Goal: Find specific page/section: Find specific page/section

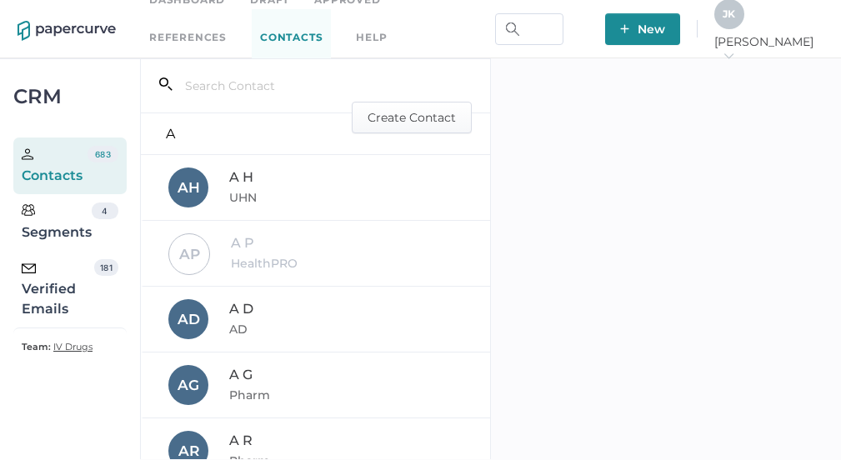
click at [62, 288] on div "Verified Emails" at bounding box center [58, 289] width 72 height 60
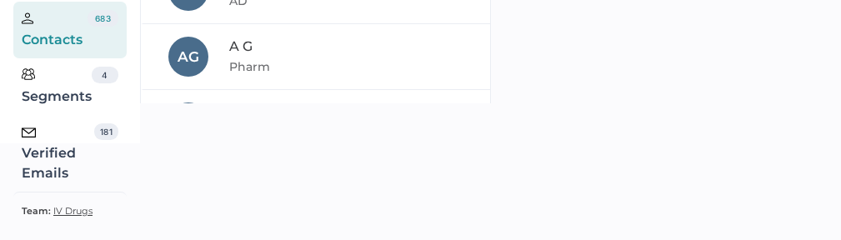
scroll to position [155, 0]
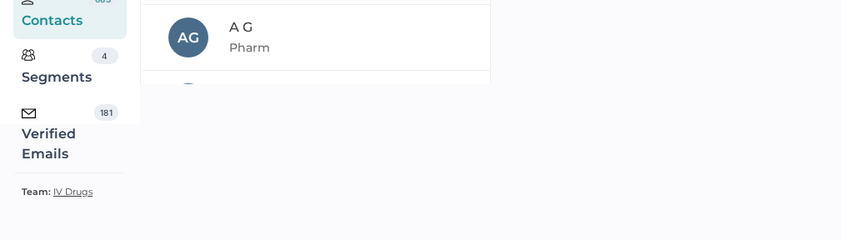
click at [54, 132] on div "Verified Emails" at bounding box center [58, 134] width 72 height 60
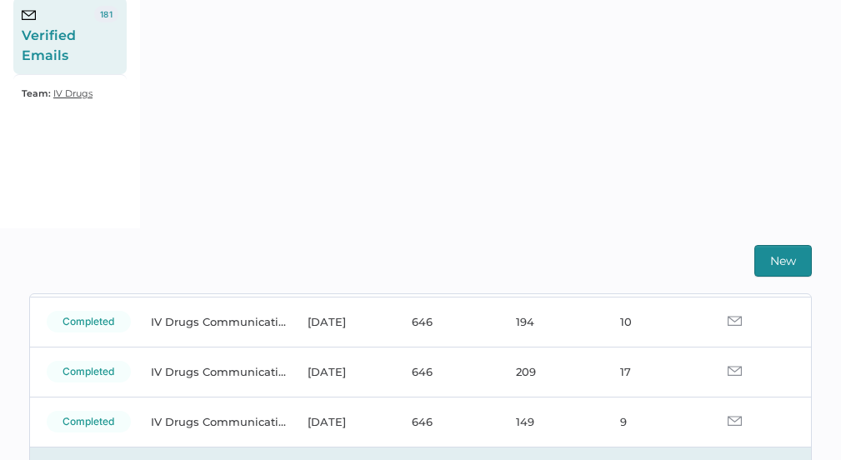
scroll to position [118, 0]
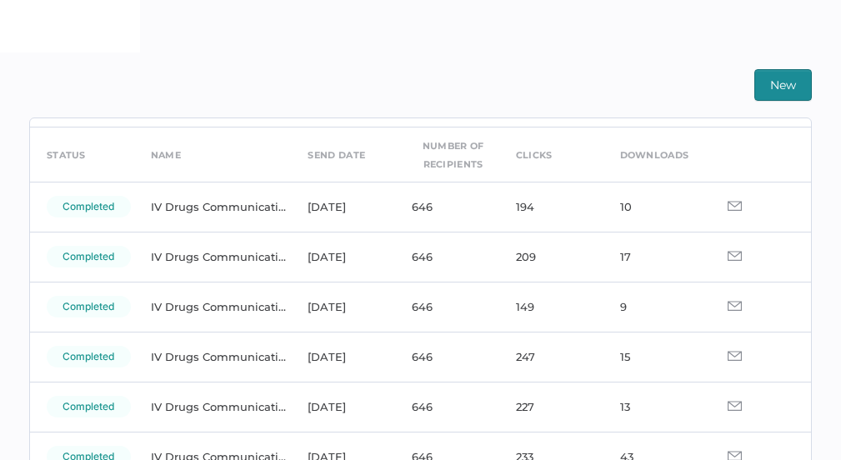
scroll to position [56, 0]
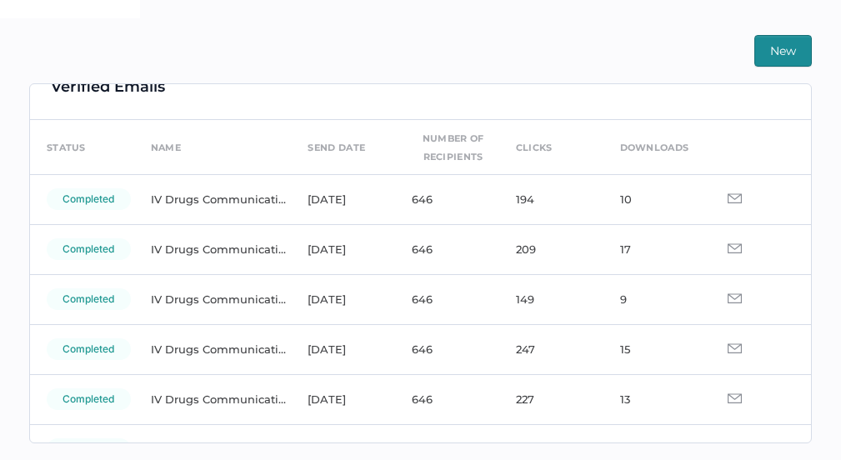
scroll to position [42, 0]
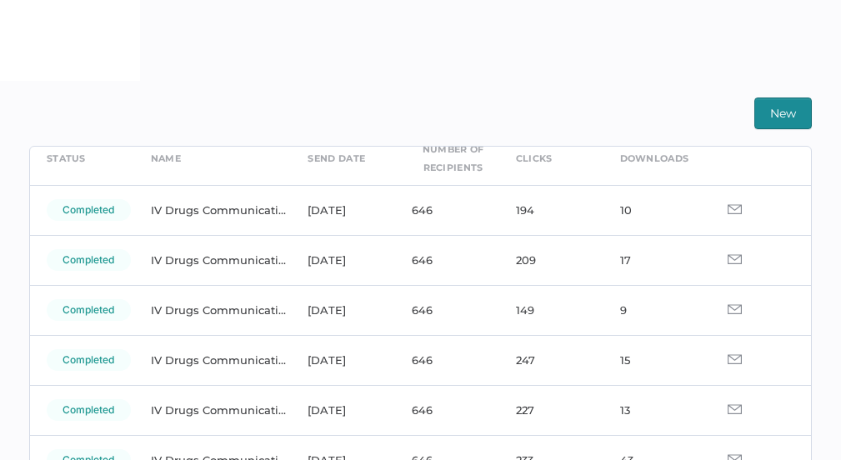
scroll to position [82, 0]
